Goal: Book appointment/travel/reservation

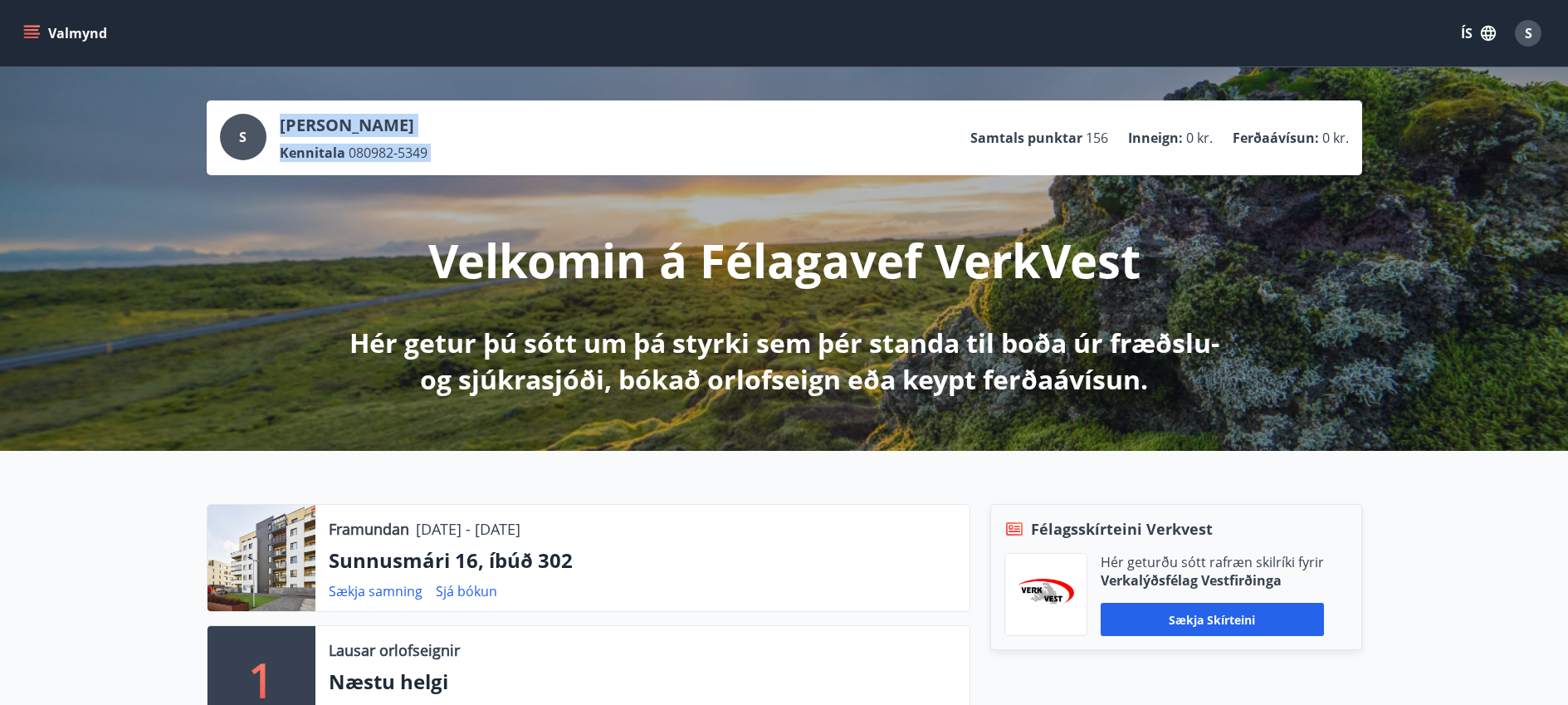
click at [24, 41] on button "Valmynd" at bounding box center [66, 34] width 93 height 30
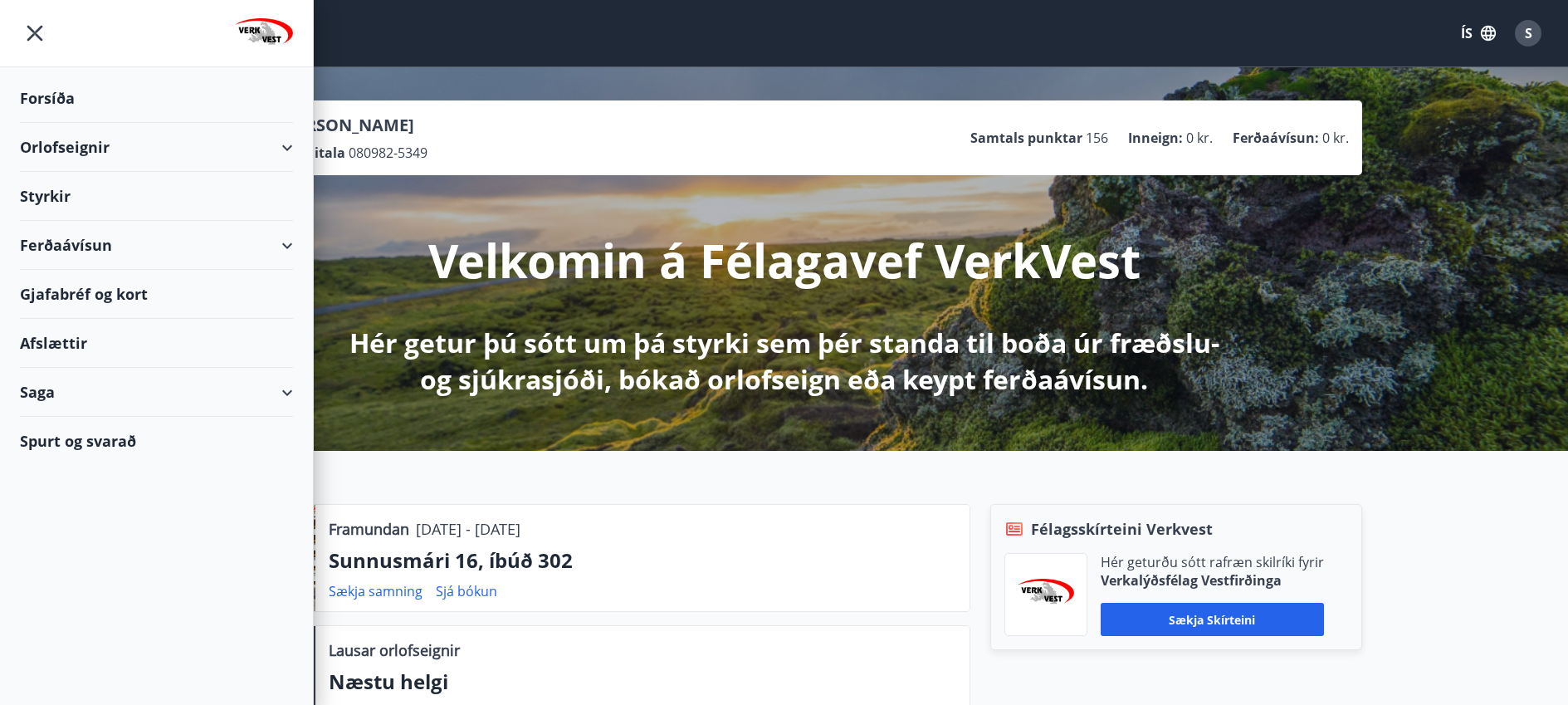
drag, startPoint x: 206, startPoint y: 141, endPoint x: 274, endPoint y: 147, distance: 68.3
click at [272, 147] on div "Orlofseignir" at bounding box center [156, 148] width 273 height 49
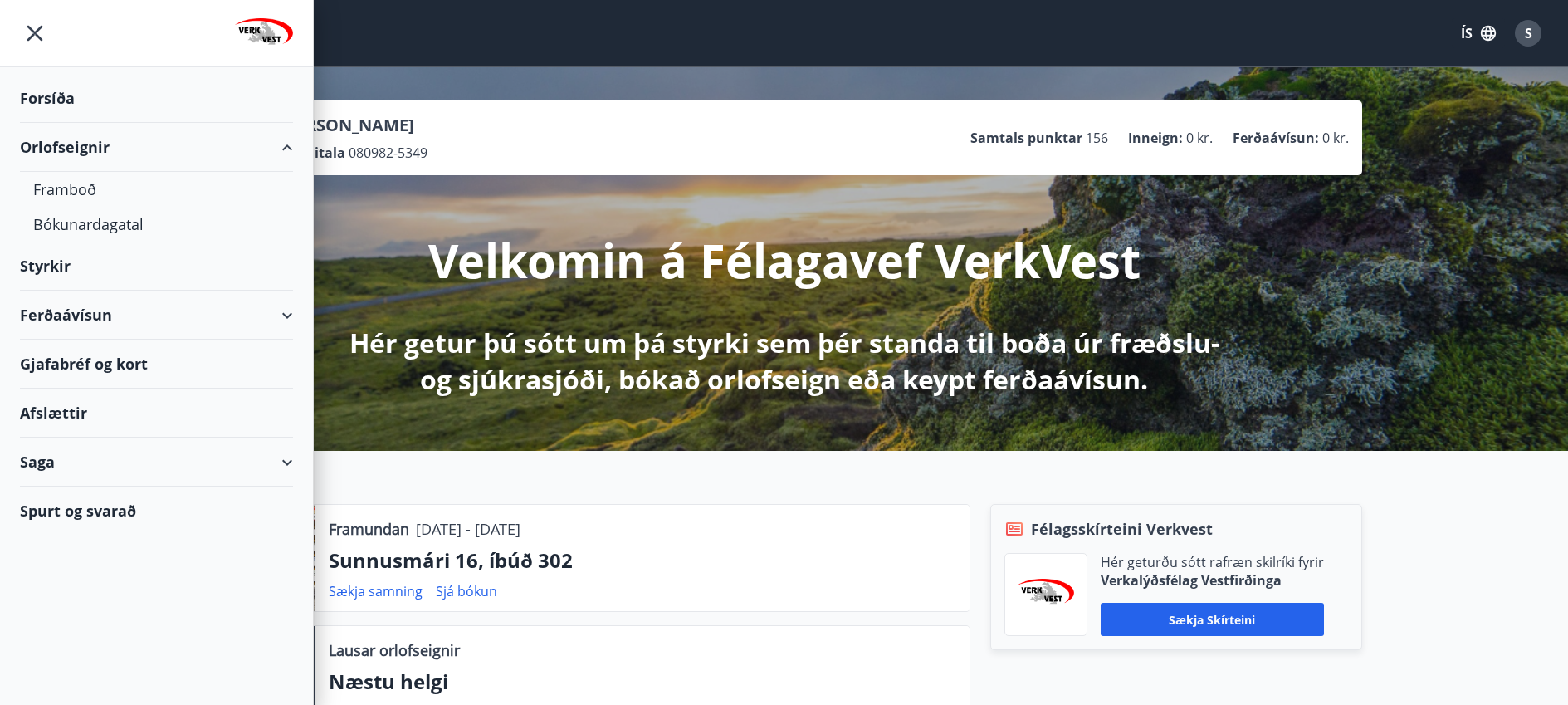
click at [291, 149] on div "Orlofseignir" at bounding box center [156, 148] width 273 height 49
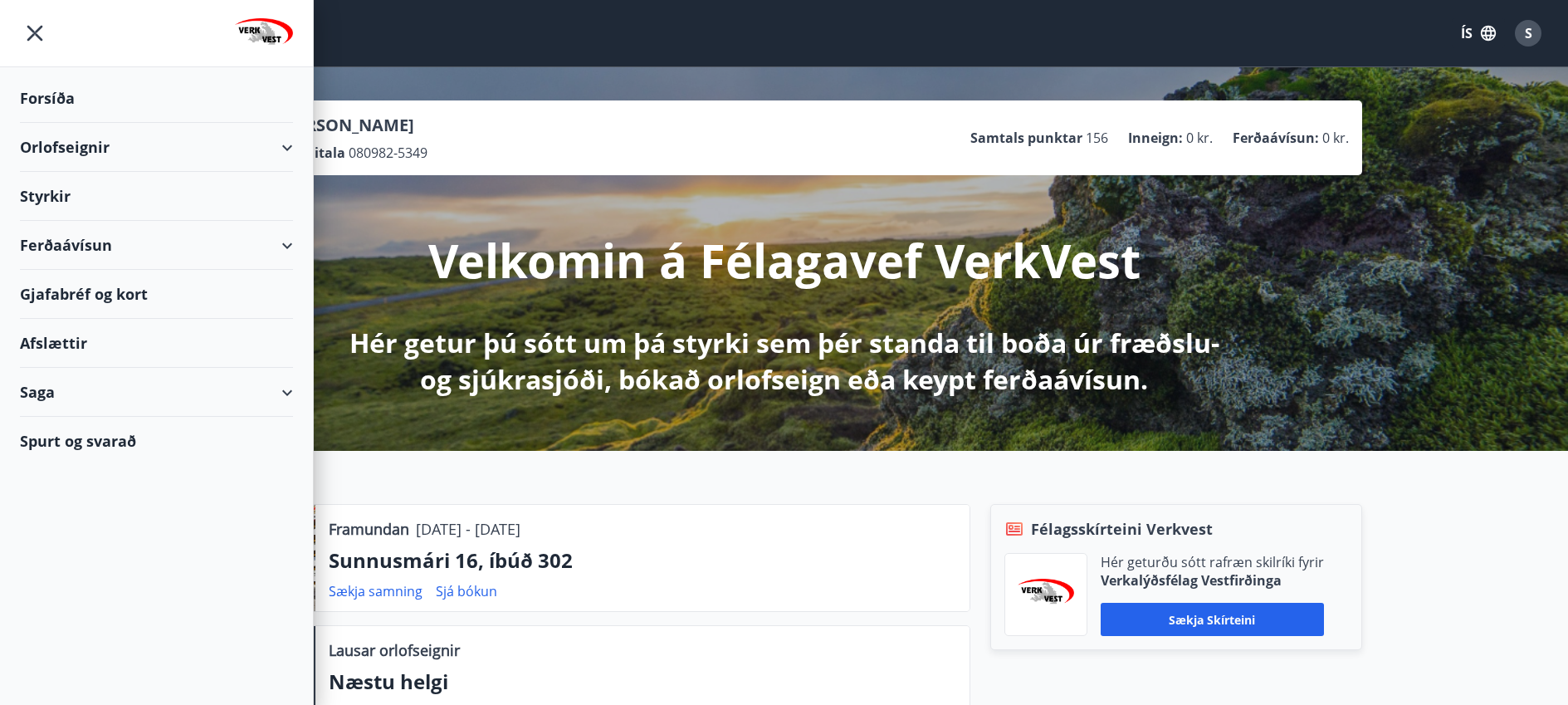
click at [287, 150] on div "Orlofseignir" at bounding box center [156, 148] width 273 height 49
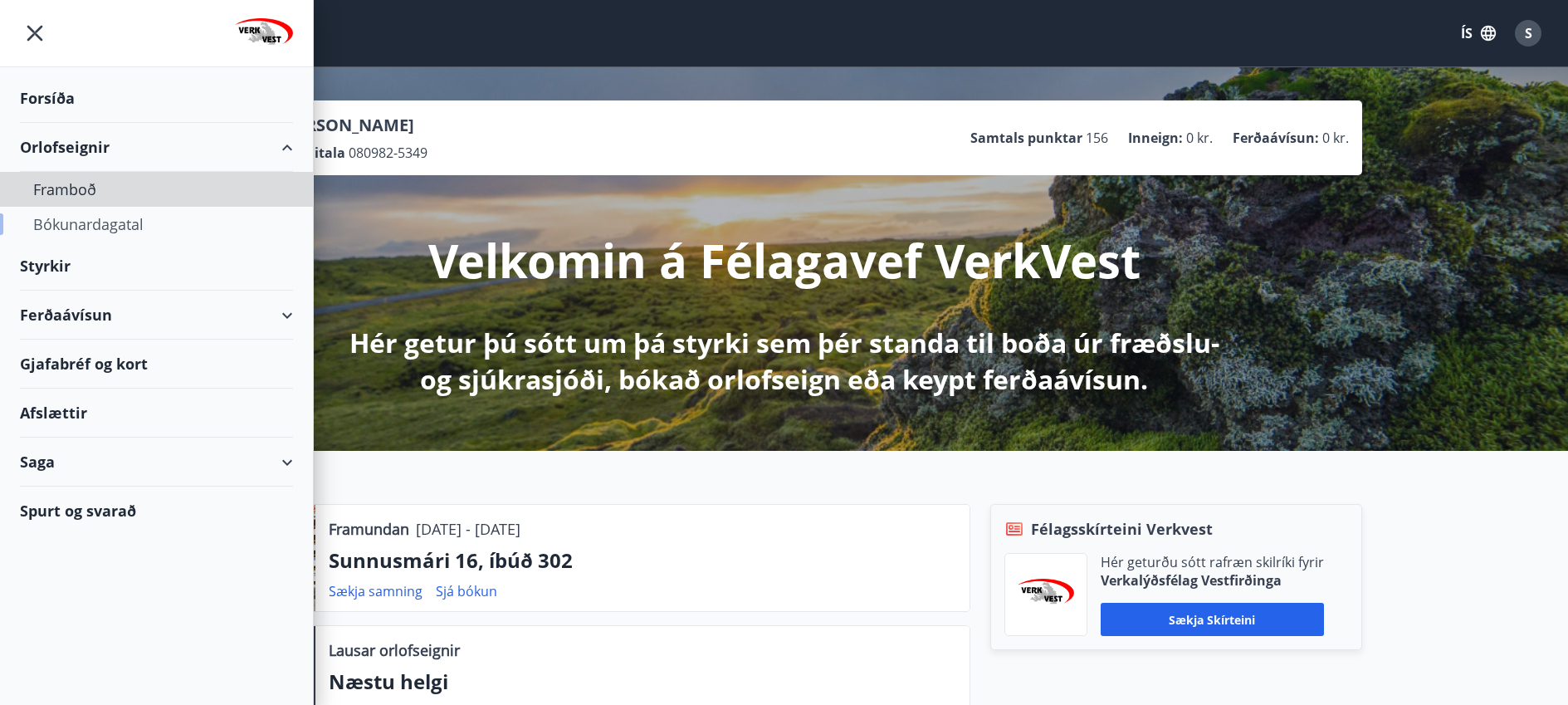
drag, startPoint x: 155, startPoint y: 203, endPoint x: 117, endPoint y: 235, distance: 49.7
click at [117, 235] on div "Framboð Bókunardagatal" at bounding box center [156, 207] width 313 height 70
click at [113, 227] on div "Bókunardagatal" at bounding box center [157, 223] width 247 height 35
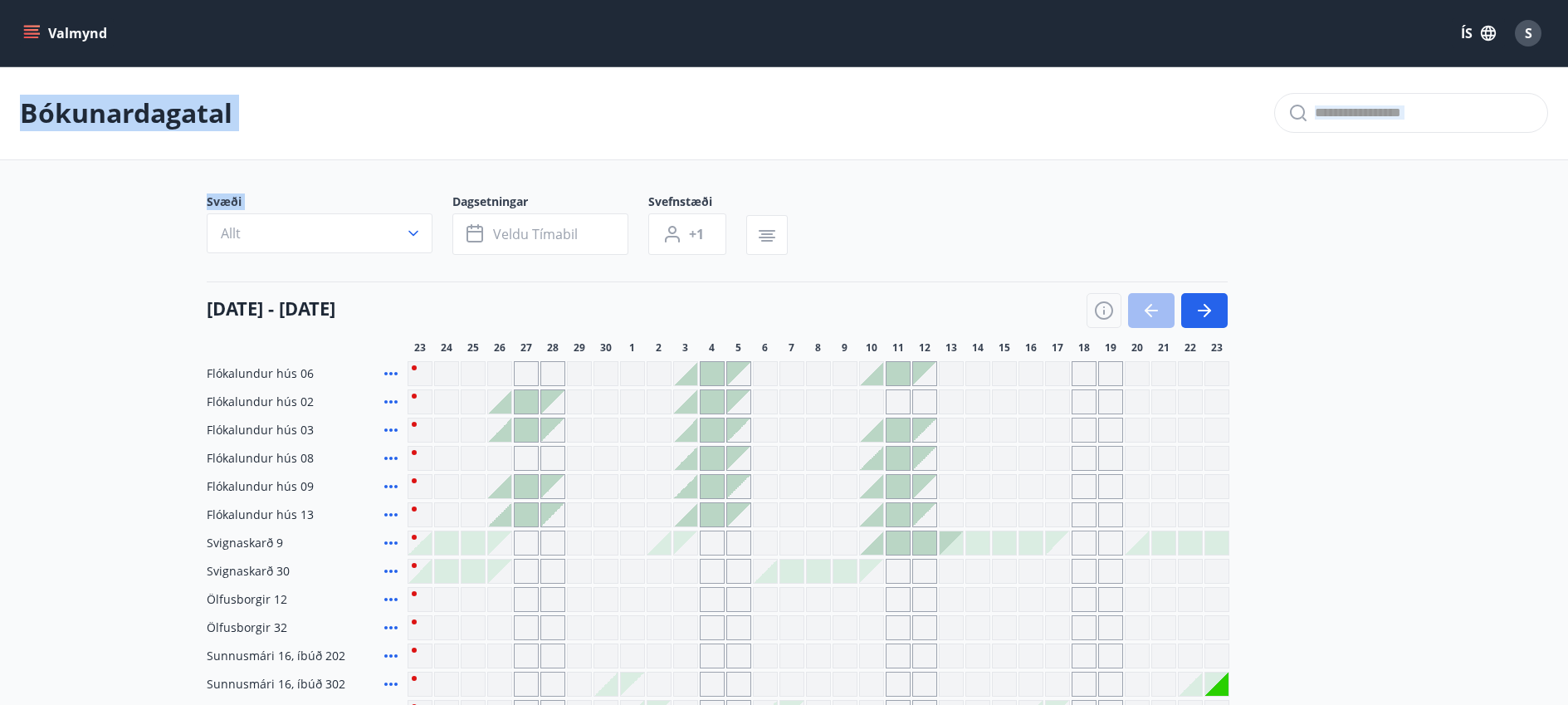
drag, startPoint x: 81, startPoint y: 119, endPoint x: 20, endPoint y: -45, distance: 175.0
click at [20, 0] on html "Valmynd ÍS S Bókunardagatal Svæði Allt Dagsetningar Veldu tímabil Svefnstæði +1…" at bounding box center [784, 549] width 1568 height 1099
